Goal: Information Seeking & Learning: Learn about a topic

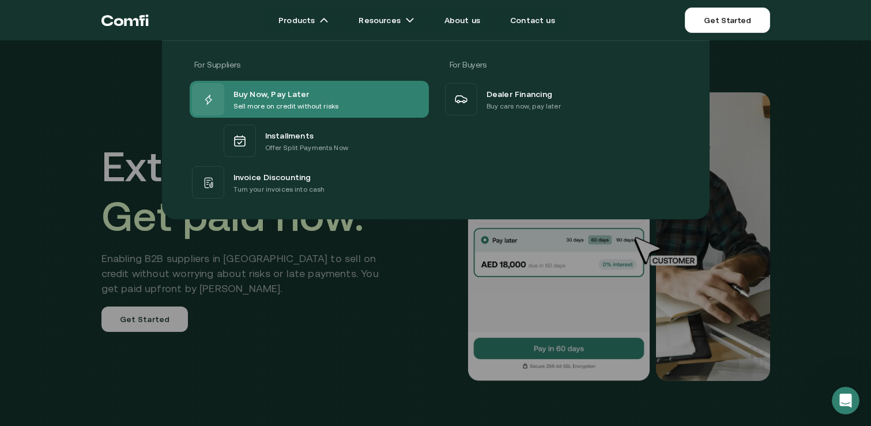
click at [281, 100] on p "Sell more on credit without risks" at bounding box center [287, 106] width 106 height 12
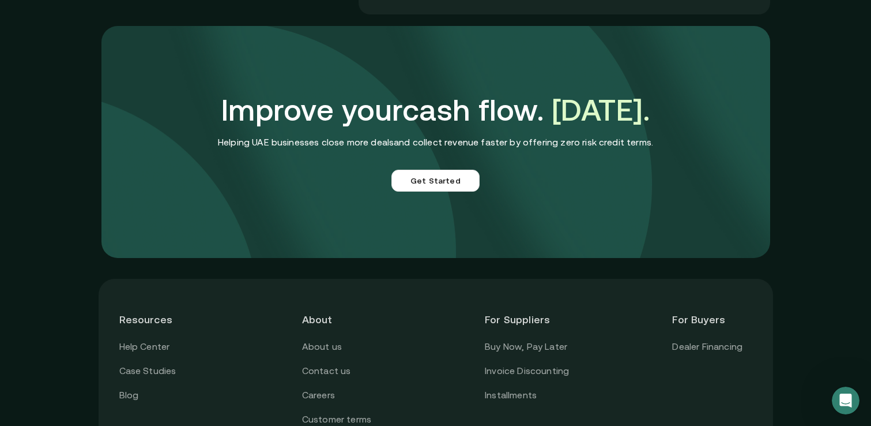
scroll to position [3044, 0]
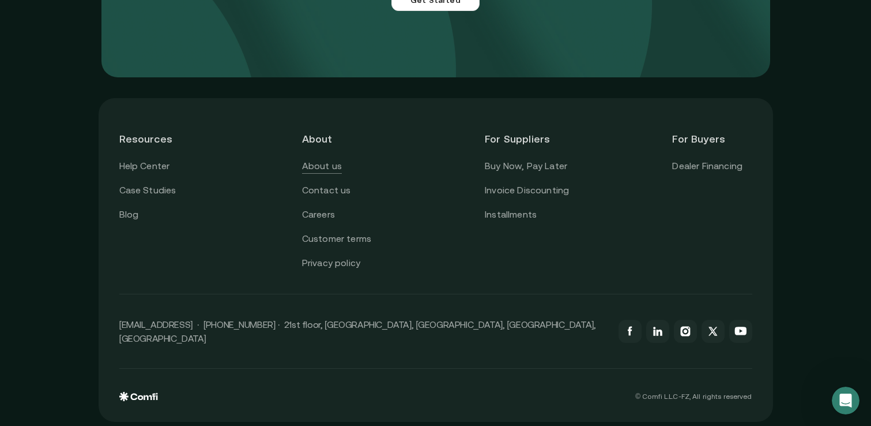
click at [326, 163] on link "About us" at bounding box center [322, 166] width 40 height 15
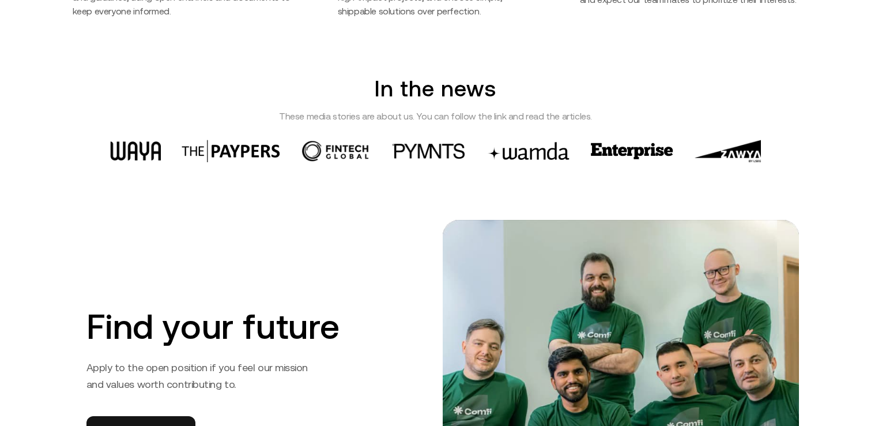
scroll to position [1624, 0]
